Goal: Task Accomplishment & Management: Manage account settings

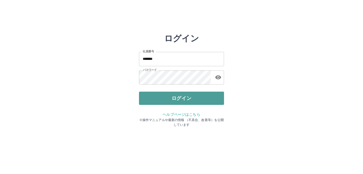
click at [180, 101] on button "ログイン" at bounding box center [181, 98] width 85 height 13
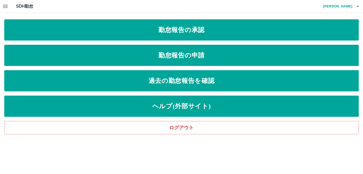
click at [6, 6] on icon "button" at bounding box center [5, 6] width 5 height 3
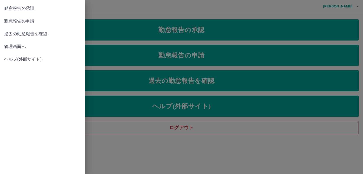
click at [13, 47] on span "管理画面へ" at bounding box center [42, 47] width 76 height 6
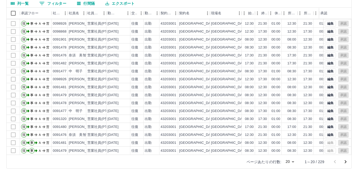
scroll to position [50, 0]
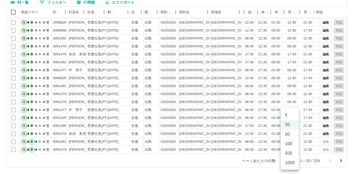
click at [291, 161] on body "SDH勤怠 中島　総一郎 勤務実績承認 前月 2025年08月 次月 今月 月選択 承認モード 削除モード 一括承認 列一覧 0 フィルター 行間隔 エクスポ…" at bounding box center [179, 62] width 358 height 224
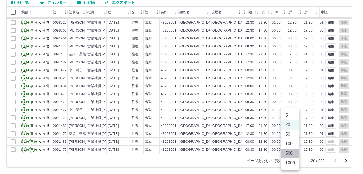
click at [289, 155] on li "500" at bounding box center [290, 154] width 18 height 10
type input "***"
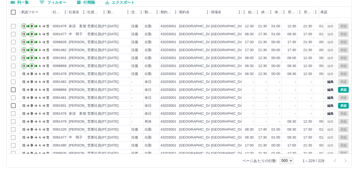
scroll to position [478, 0]
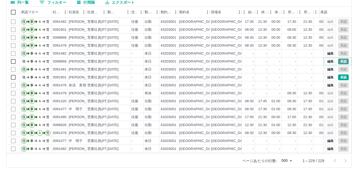
click at [340, 62] on button "承認" at bounding box center [343, 62] width 11 height 6
click at [338, 77] on button "承認" at bounding box center [343, 78] width 11 height 6
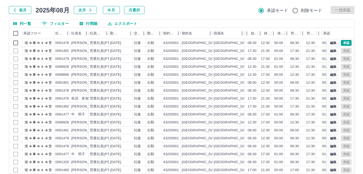
scroll to position [0, 0]
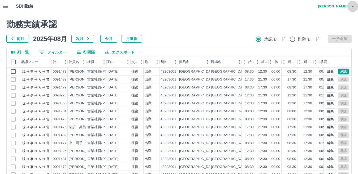
click at [353, 7] on icon "button" at bounding box center [353, 6] width 6 height 6
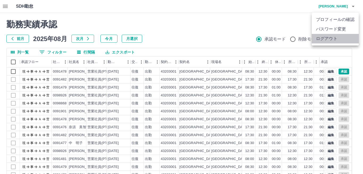
click at [329, 35] on li "ログアウト" at bounding box center [335, 39] width 47 height 10
